Goal: Task Accomplishment & Management: Use online tool/utility

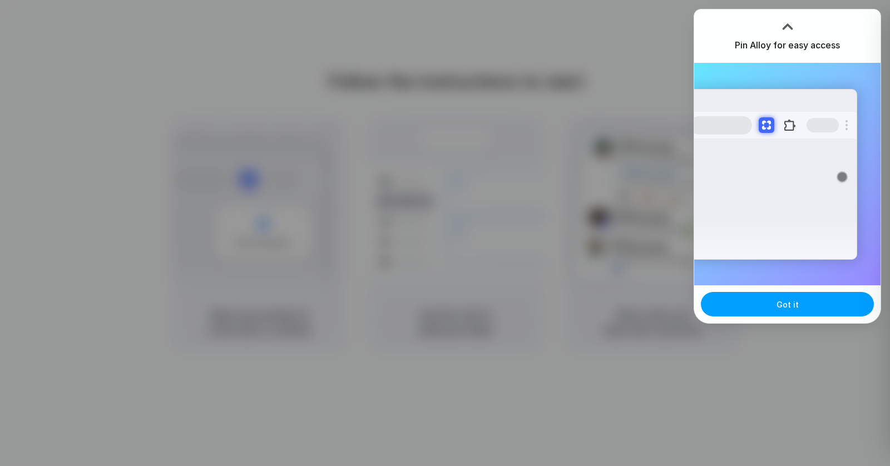
click at [798, 307] on button "Got it" at bounding box center [787, 304] width 173 height 24
